Goal: Transaction & Acquisition: Purchase product/service

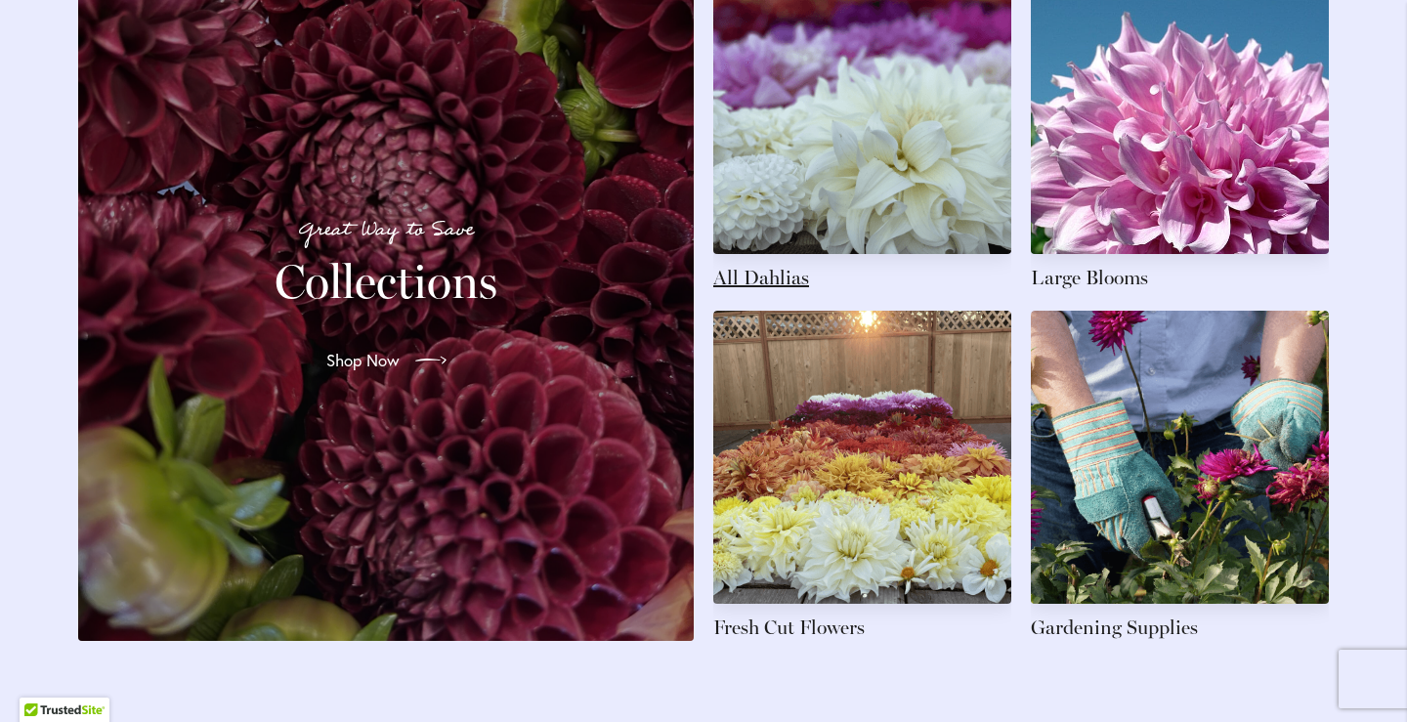
scroll to position [3029, 0]
click at [871, 187] on link at bounding box center [862, 127] width 298 height 330
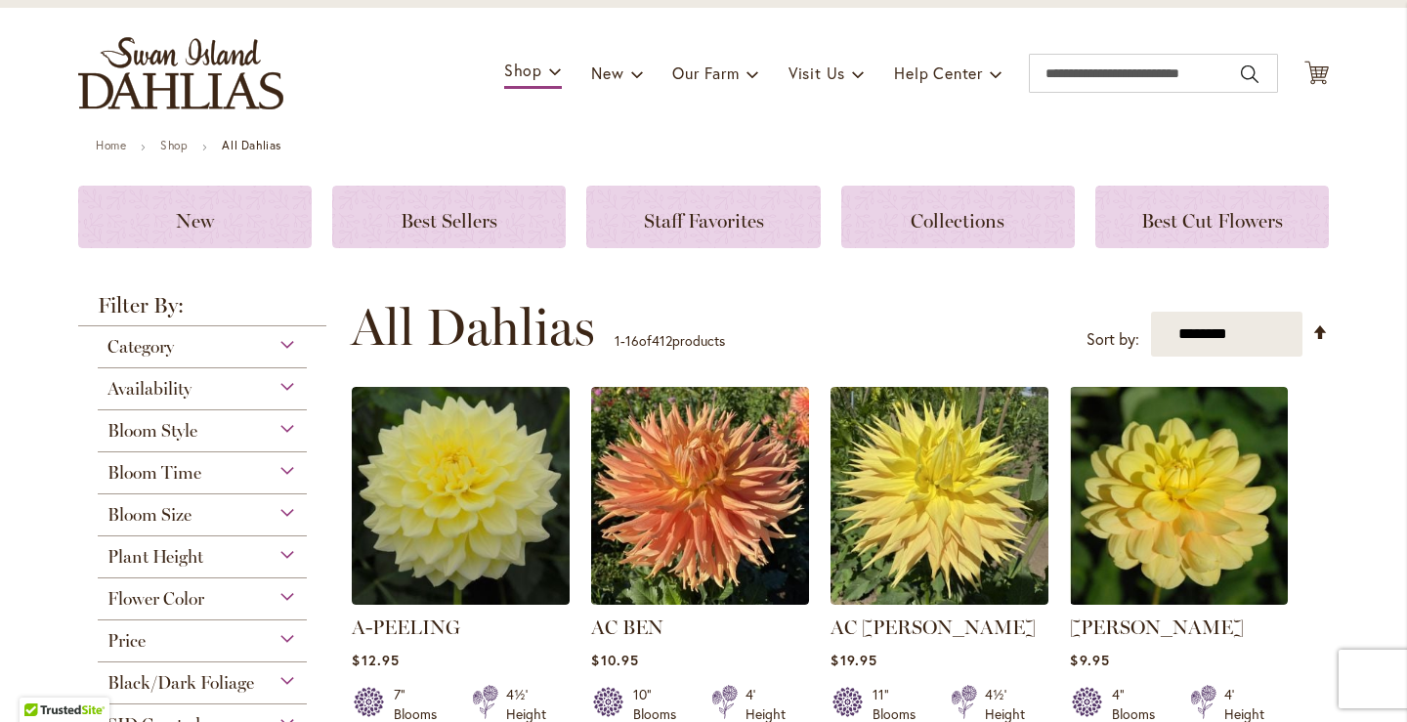
scroll to position [195, 0]
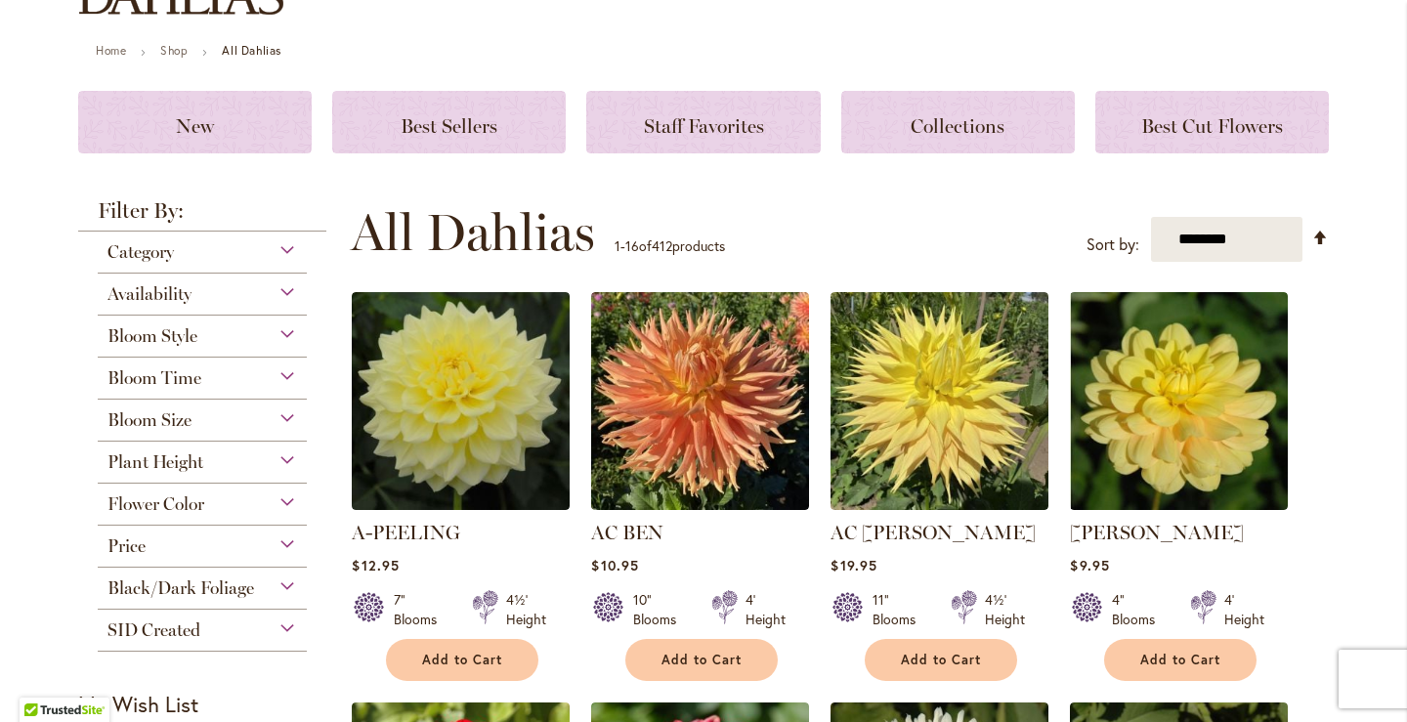
click at [287, 502] on div "Flower Color" at bounding box center [202, 499] width 209 height 31
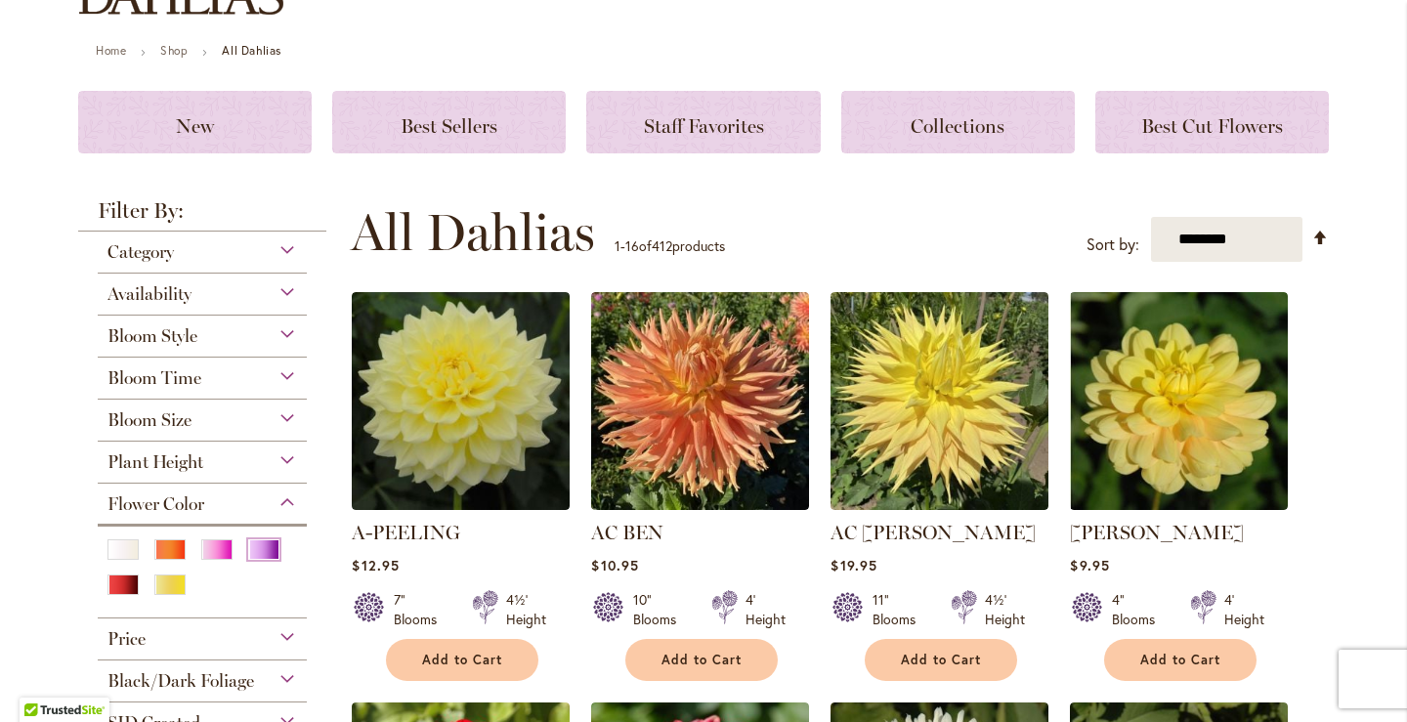
click at [267, 544] on div "Purple" at bounding box center [263, 549] width 31 height 21
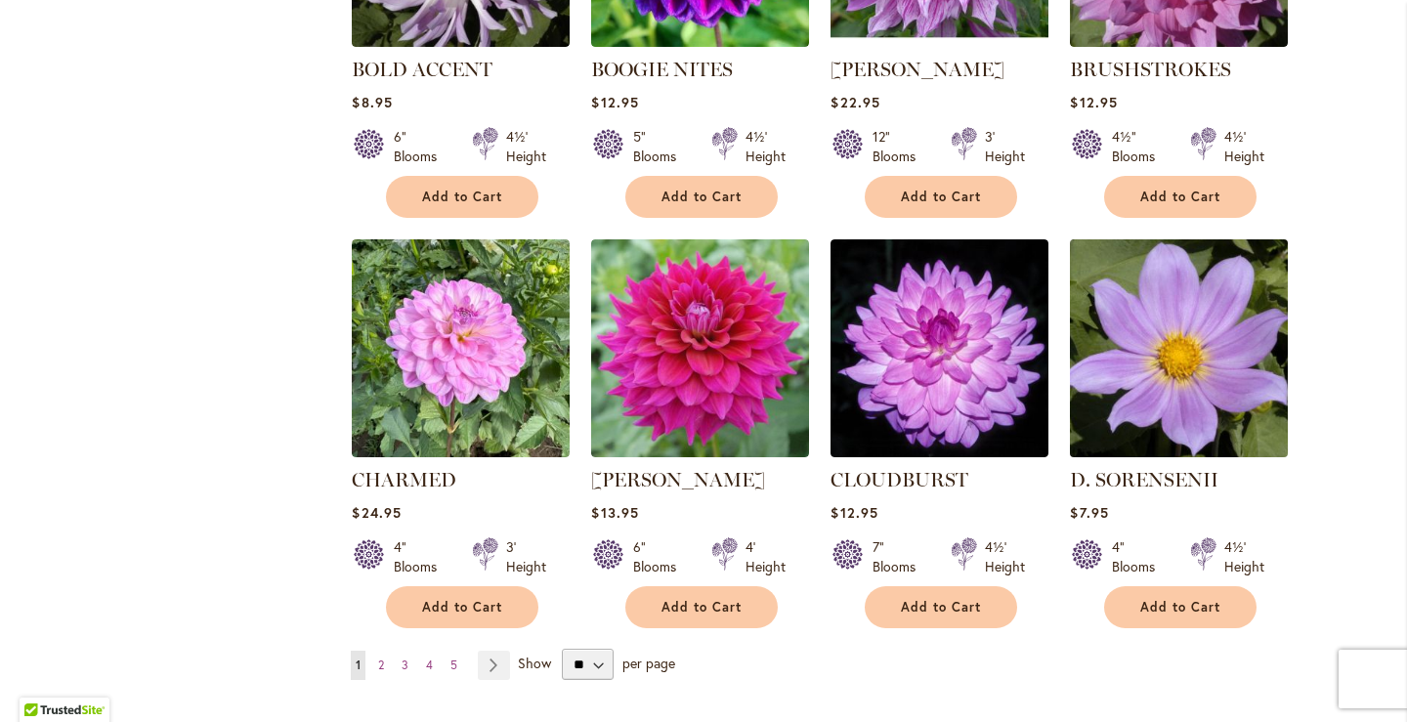
scroll to position [1759, 0]
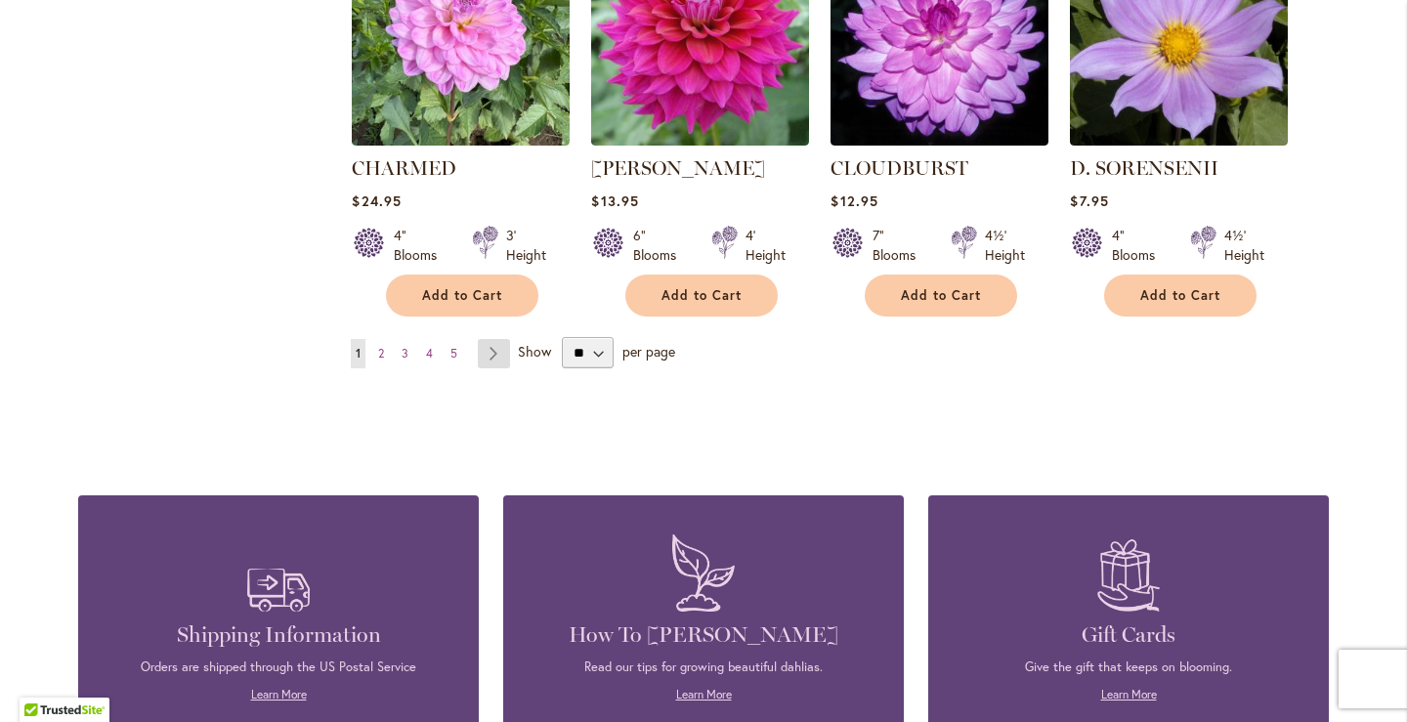
click at [490, 354] on link "Page Next" at bounding box center [494, 353] width 32 height 29
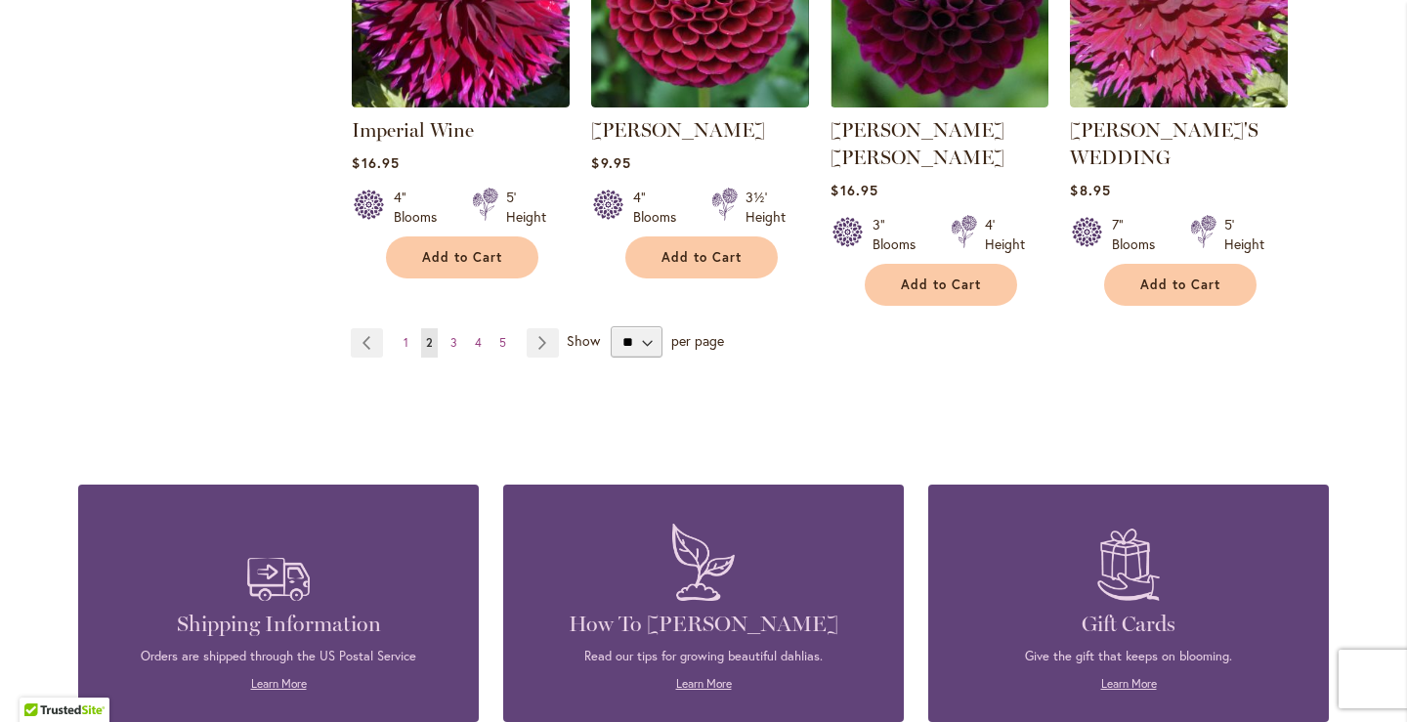
scroll to position [1857, 0]
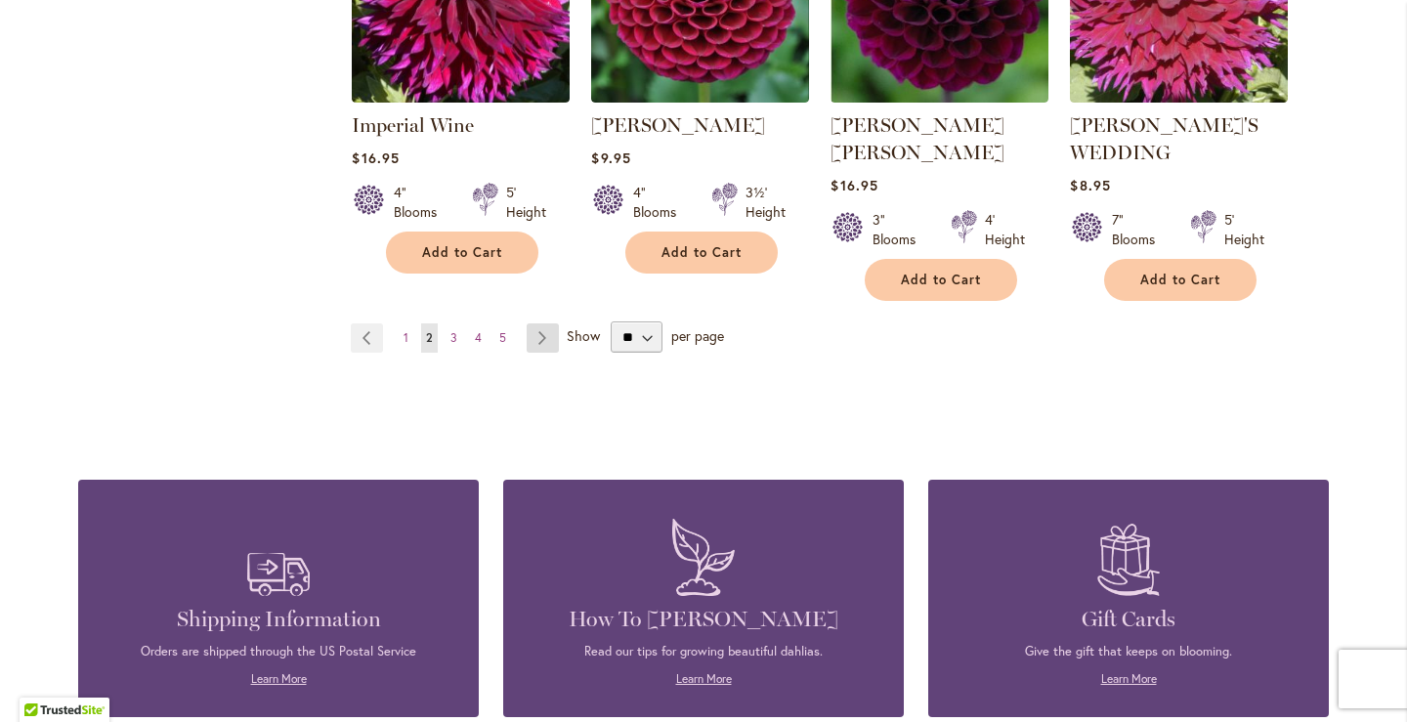
click at [531, 323] on link "Page Next" at bounding box center [543, 337] width 32 height 29
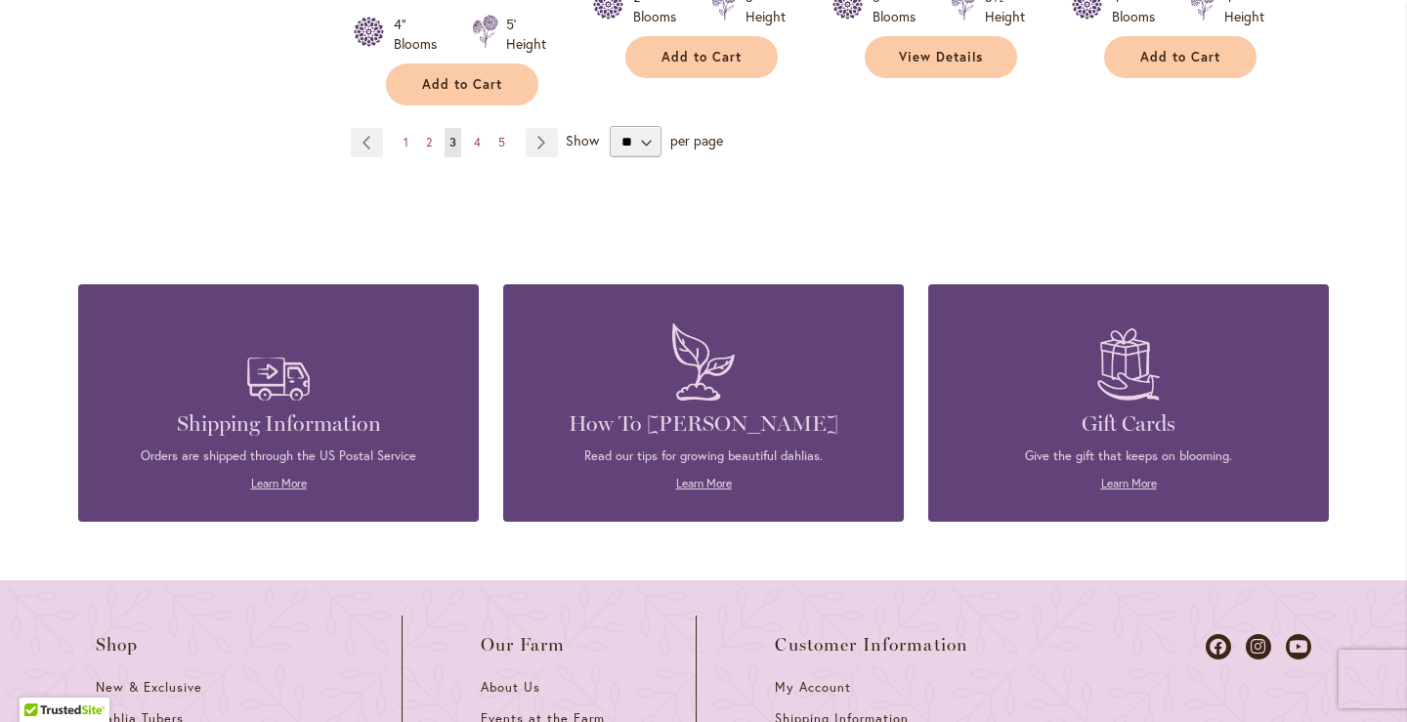
scroll to position [1563, 0]
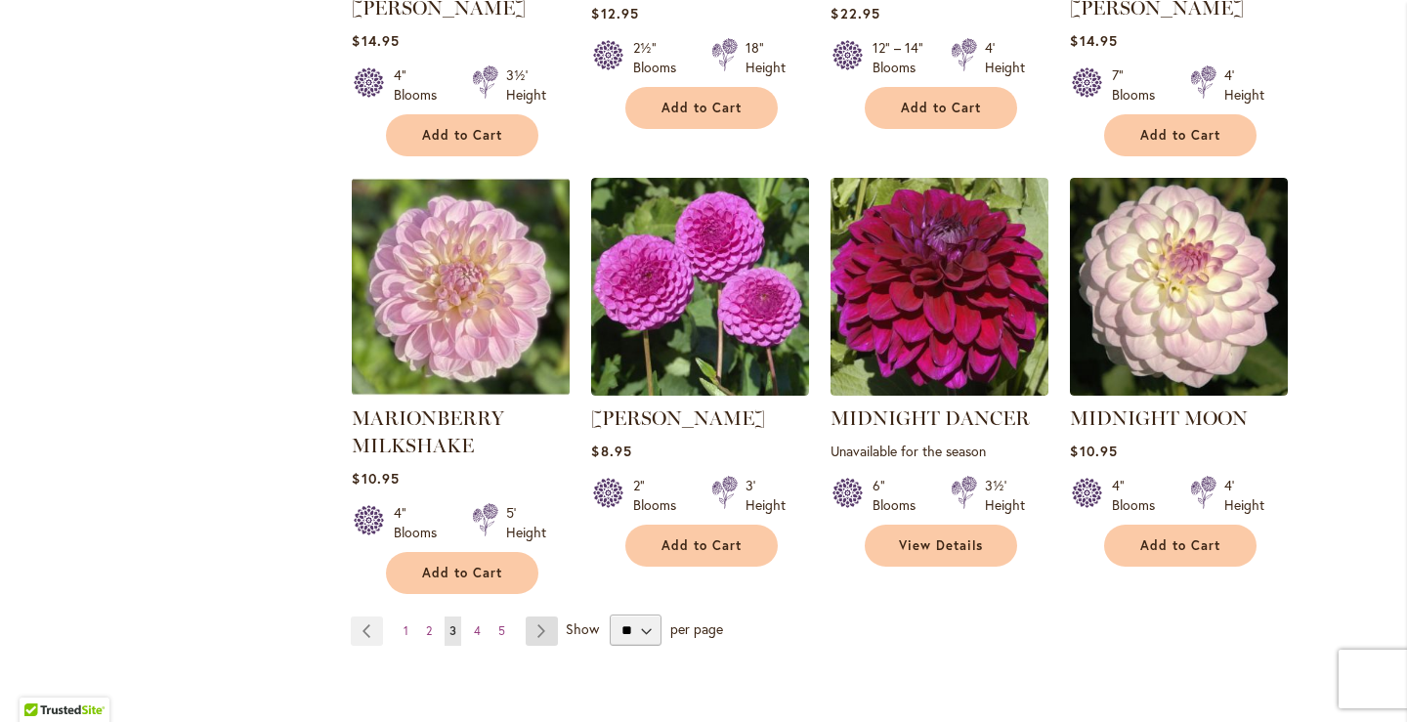
click at [530, 617] on link "Page Next" at bounding box center [542, 631] width 32 height 29
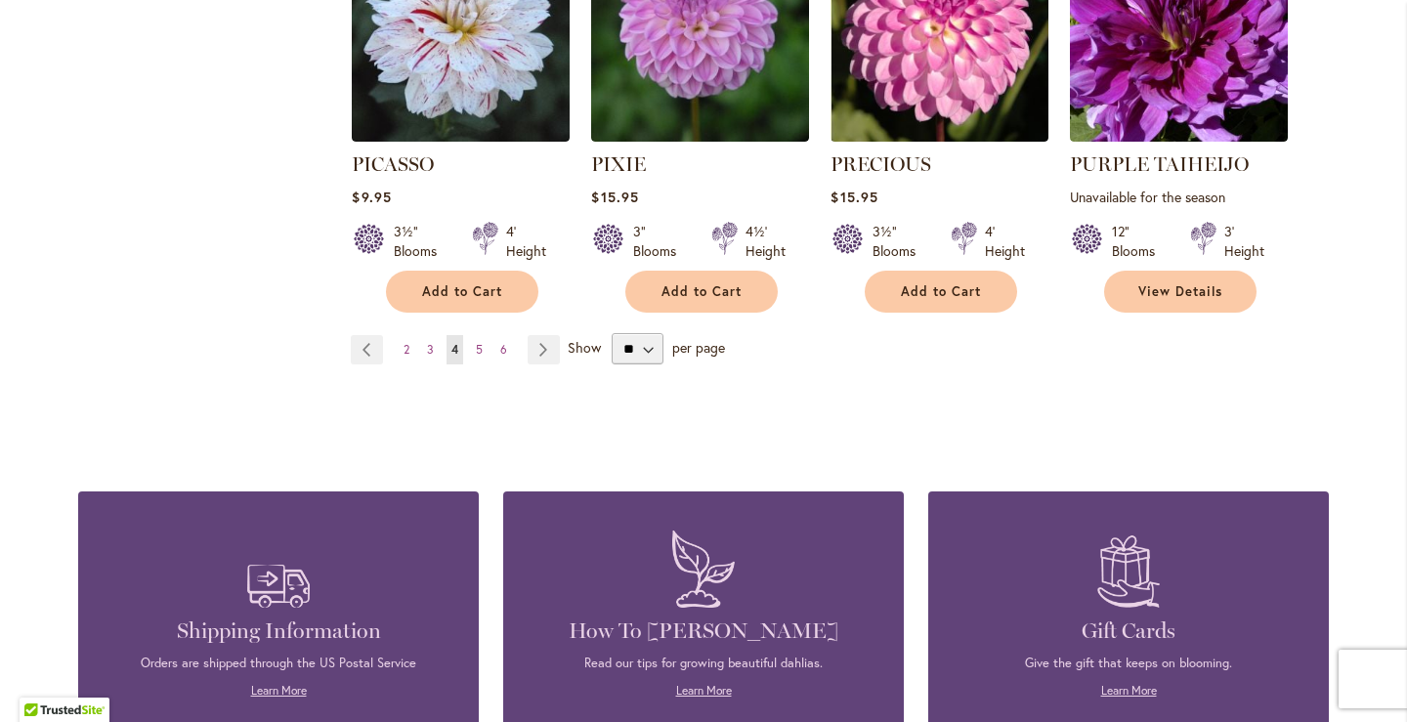
scroll to position [1857, 0]
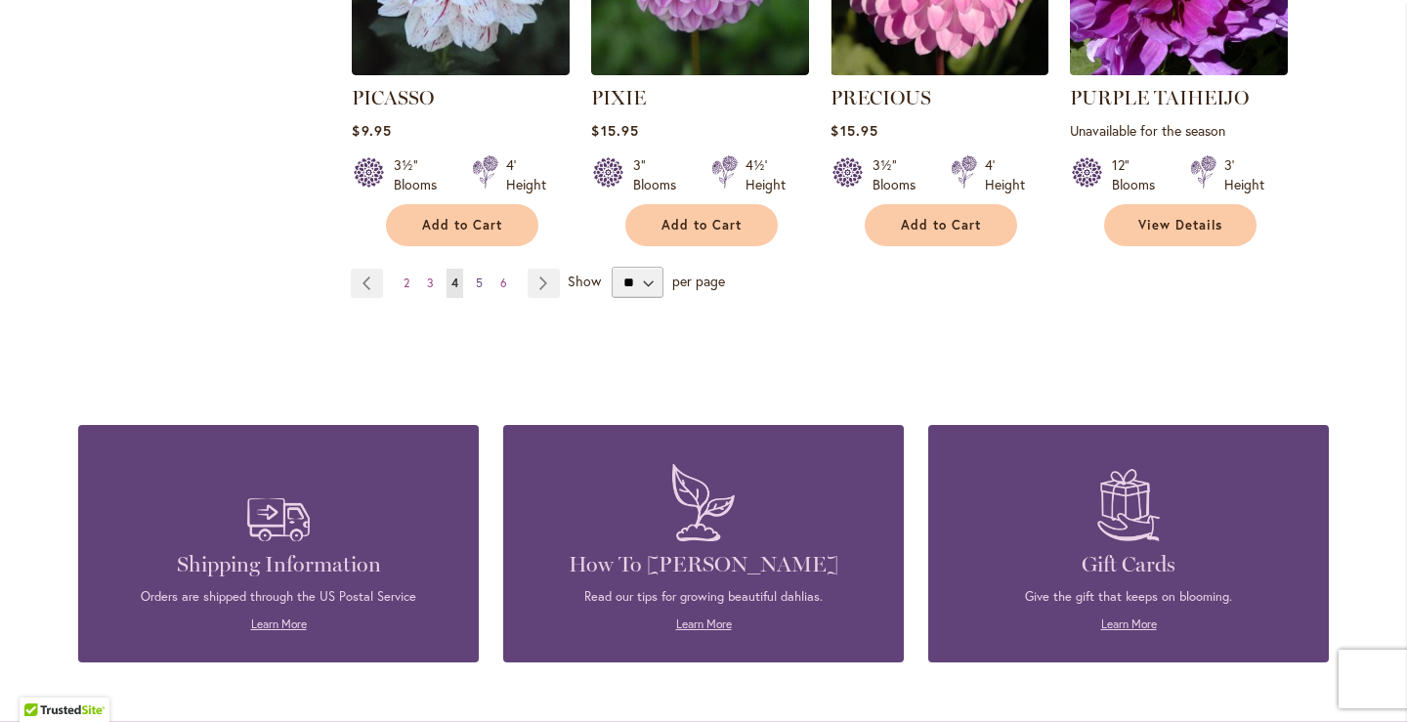
click at [471, 269] on link "Page 5" at bounding box center [479, 283] width 17 height 29
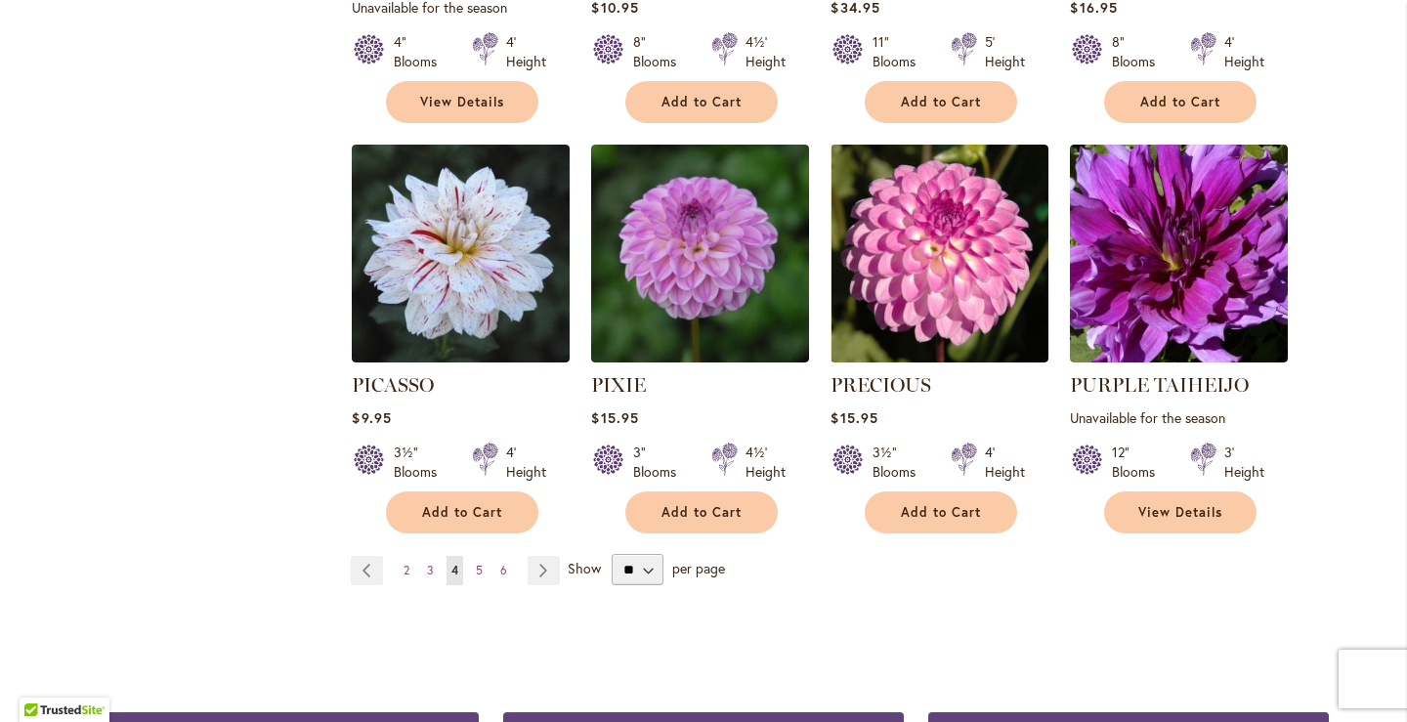
scroll to position [1563, 0]
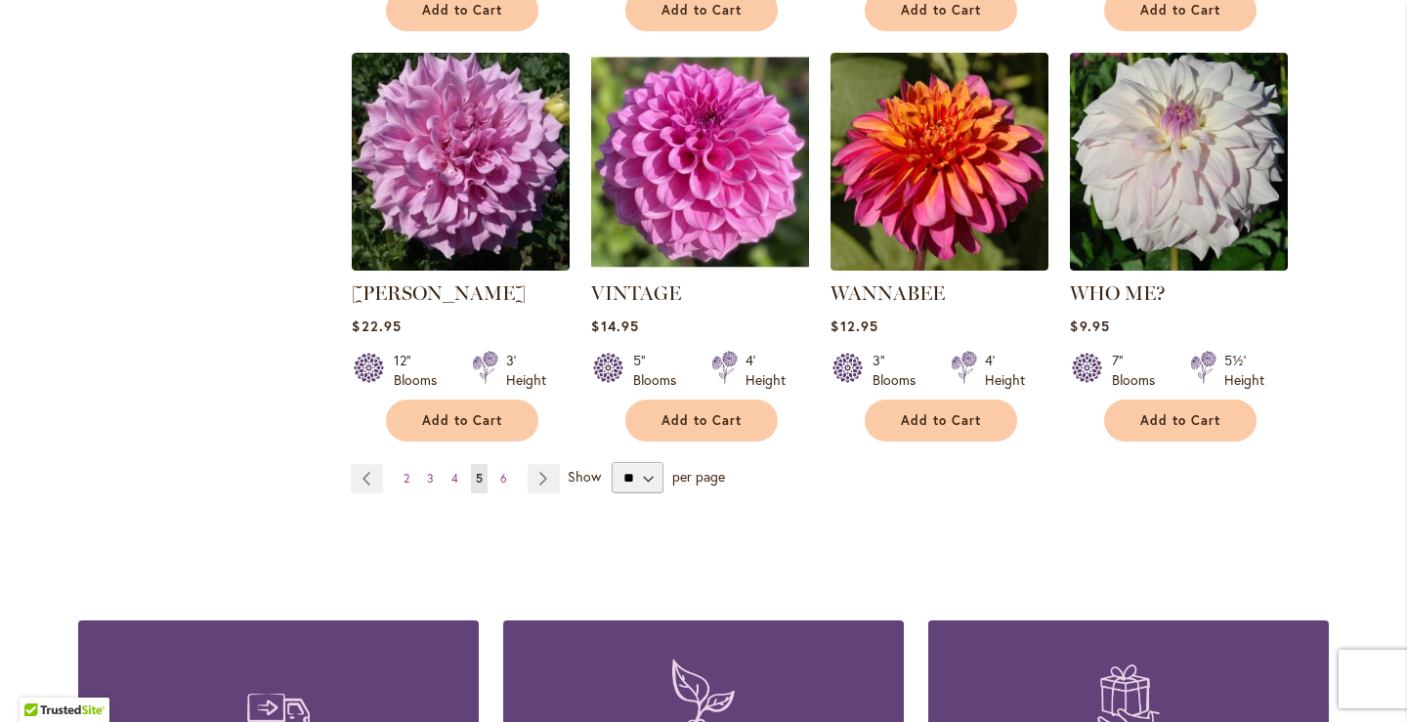
scroll to position [1857, 0]
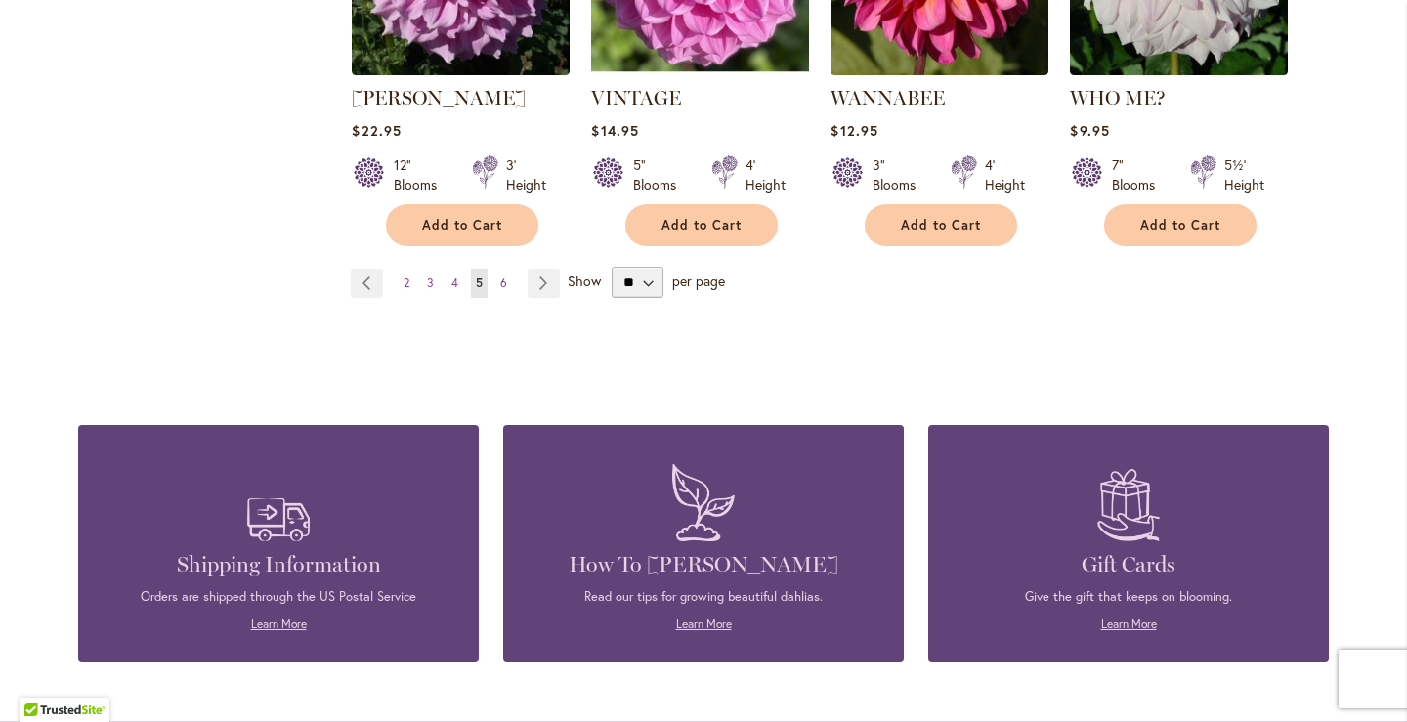
click at [500, 276] on span "6" at bounding box center [503, 283] width 7 height 15
